Goal: Information Seeking & Learning: Learn about a topic

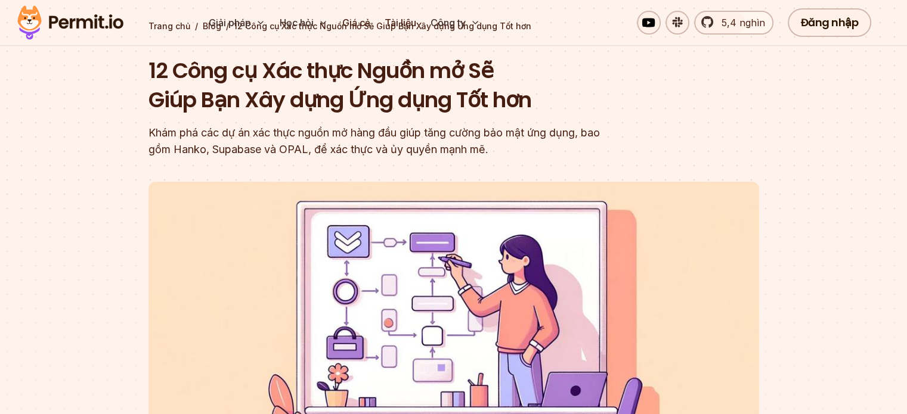
scroll to position [97, 0]
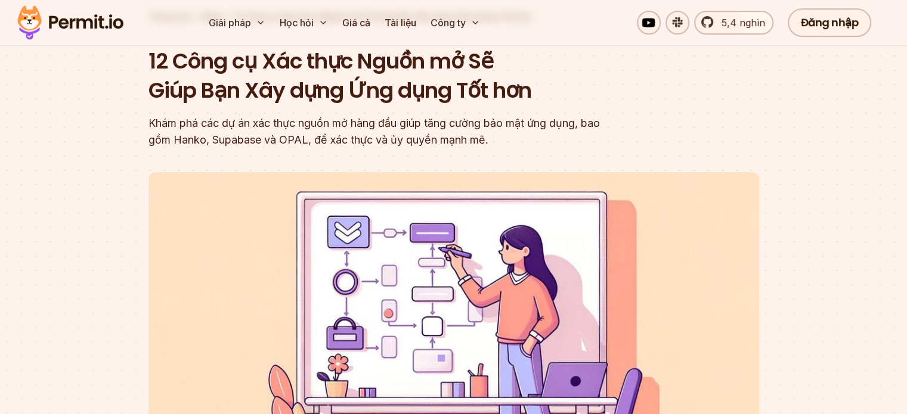
click at [211, 139] on font "Khám phá các dự án xác thực nguồn mở hàng đầu giúp tăng cường bảo mật ứng dụng,…" at bounding box center [373, 131] width 451 height 29
click at [144, 150] on section "Trang chủ / Blog / 12 Công cụ Xác thực Nguồn mở Sẽ Giúp Bạn Xây dựng Ứng dụng T…" at bounding box center [453, 271] width 907 height 674
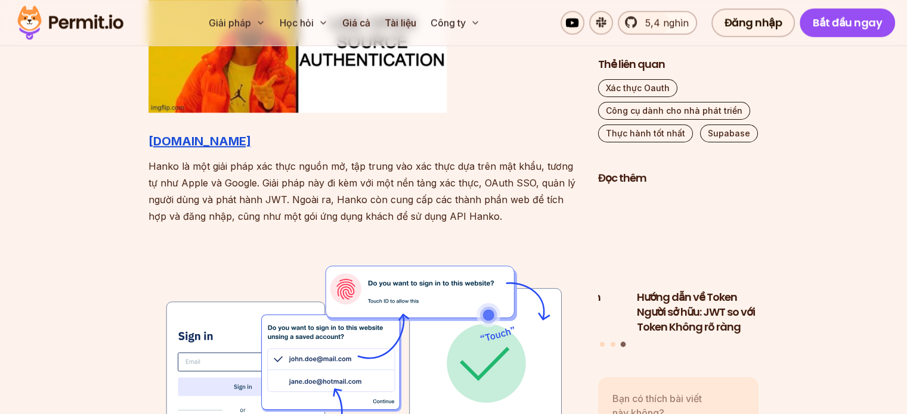
scroll to position [1395, 0]
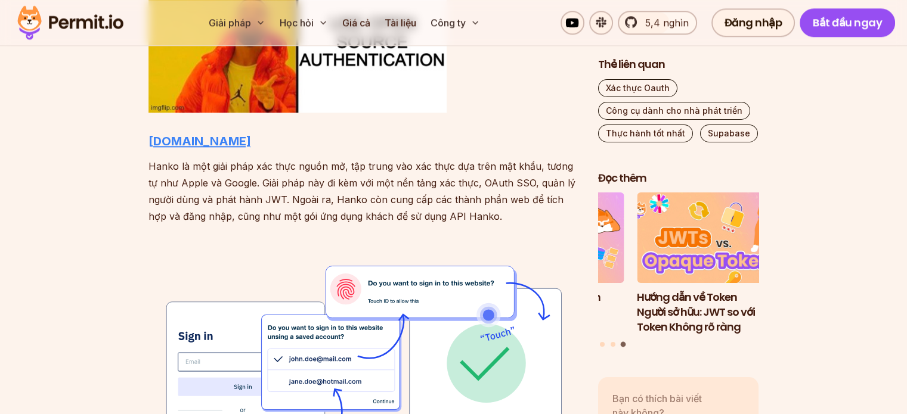
click at [191, 140] on font "[DOMAIN_NAME]" at bounding box center [199, 141] width 103 height 14
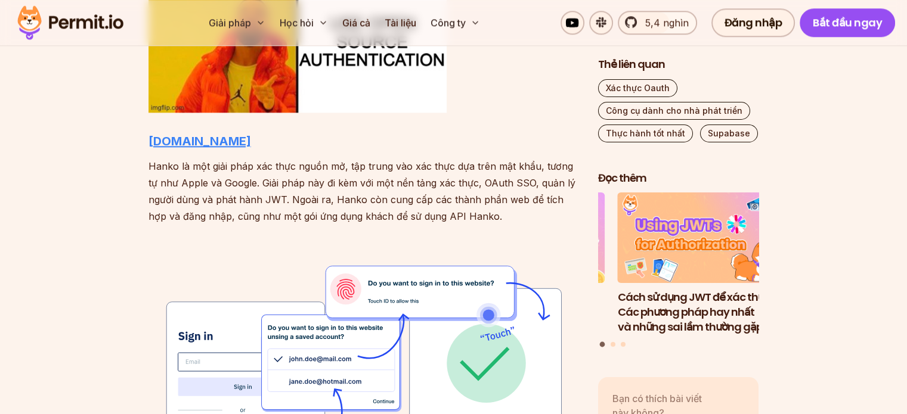
click at [190, 141] on font "[DOMAIN_NAME]" at bounding box center [199, 141] width 103 height 14
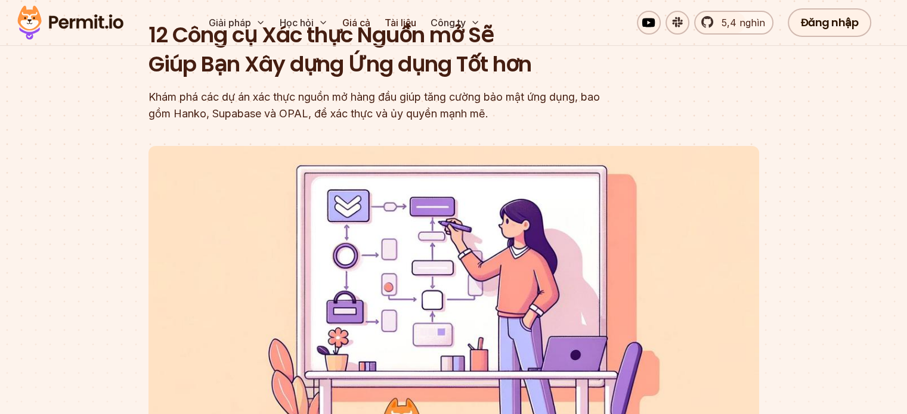
scroll to position [0, 0]
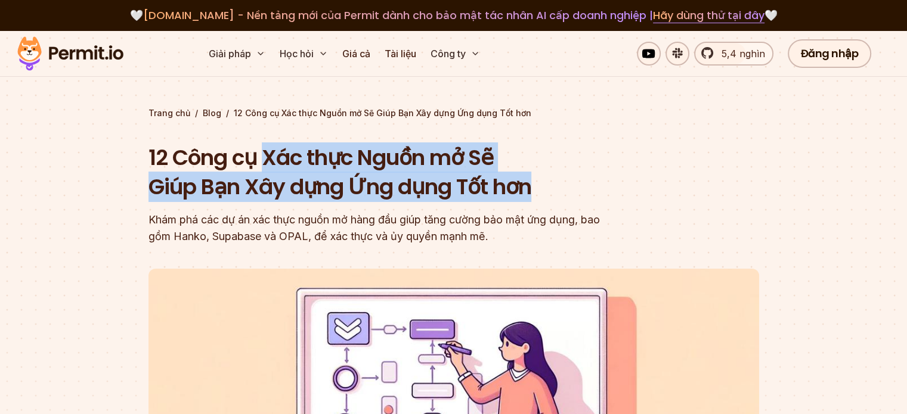
drag, startPoint x: 267, startPoint y: 152, endPoint x: 552, endPoint y: 182, distance: 286.7
click at [552, 182] on h1 "12 Công cụ Xác thực Nguồn mở Sẽ Giúp Bạn Xây dựng Ứng dụng Tốt hơn" at bounding box center [377, 172] width 458 height 59
click at [640, 171] on header "12 Công cụ Xác thực Nguồn mở Sẽ Giúp Bạn Xây dựng Ứng dụng Tốt hơn Khám phá các…" at bounding box center [453, 409] width 611 height 533
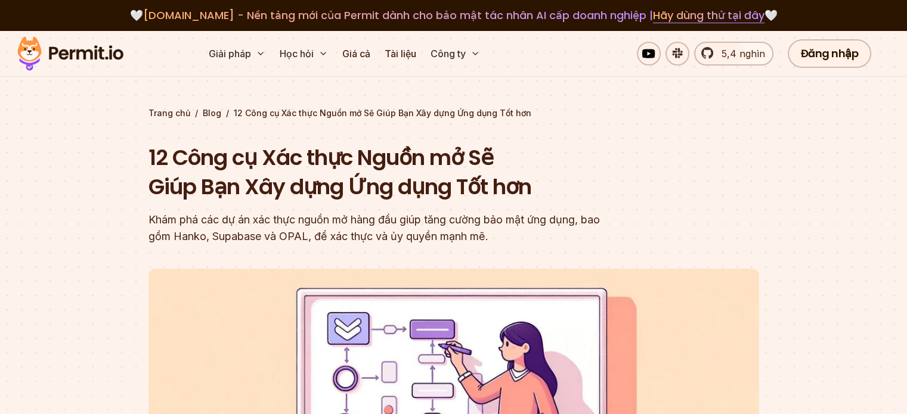
click at [674, 128] on div "Trang chủ / Blog / 12 Công cụ Xác thực Nguồn mở Sẽ Giúp Bạn Xây dựng Ứng dụng T…" at bounding box center [453, 391] width 611 height 569
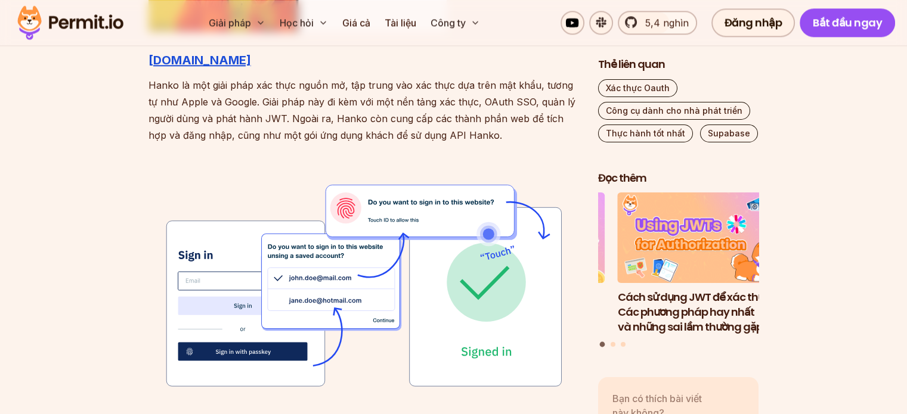
scroll to position [1465, 0]
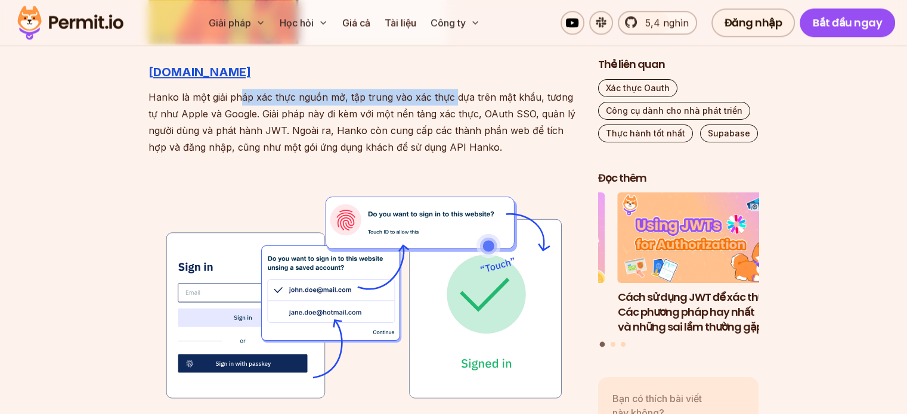
drag, startPoint x: 237, startPoint y: 104, endPoint x: 451, endPoint y: 101, distance: 213.5
click at [451, 101] on p "Hanko là một giải pháp xác thực nguồn mở, tập trung vào xác thực dựa trên mật k…" at bounding box center [363, 122] width 431 height 67
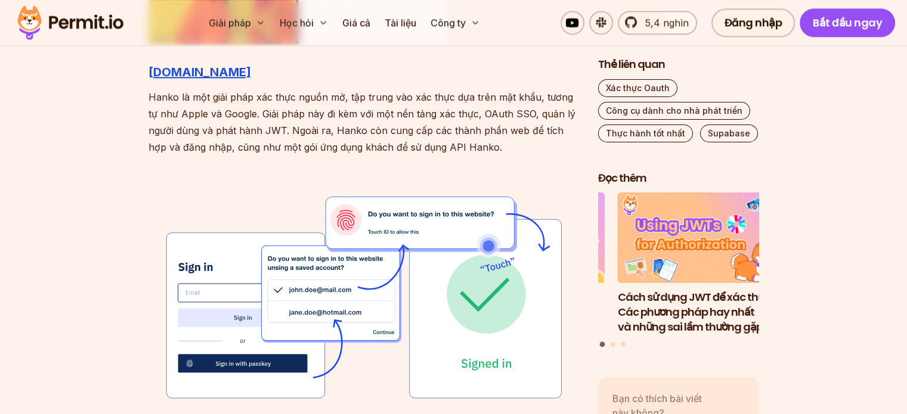
click at [493, 104] on p "Hanko là một giải pháp xác thực nguồn mở, tập trung vào xác thực dựa trên mật k…" at bounding box center [363, 122] width 431 height 67
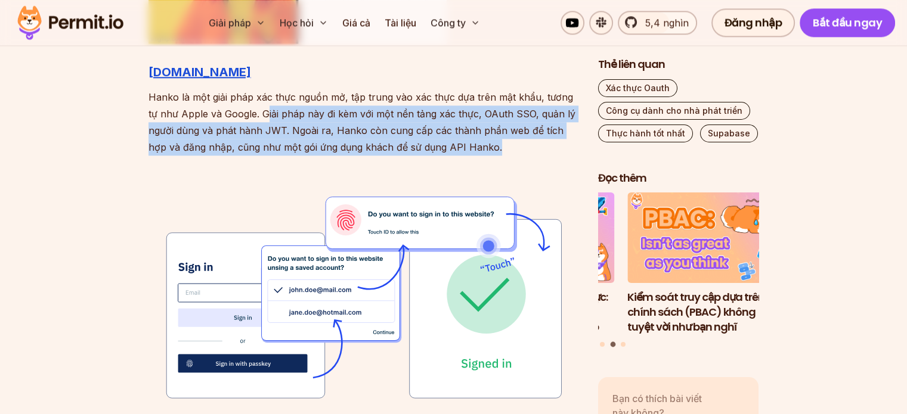
drag, startPoint x: 253, startPoint y: 116, endPoint x: 481, endPoint y: 140, distance: 229.6
click at [481, 140] on p "Hanko là một giải pháp xác thực nguồn mở, tập trung vào xác thực dựa trên mật k…" at bounding box center [363, 122] width 431 height 67
click at [507, 147] on p "Hanko là một giải pháp xác thực nguồn mở, tập trung vào xác thực dựa trên mật k…" at bounding box center [363, 122] width 431 height 67
